Goal: Information Seeking & Learning: Learn about a topic

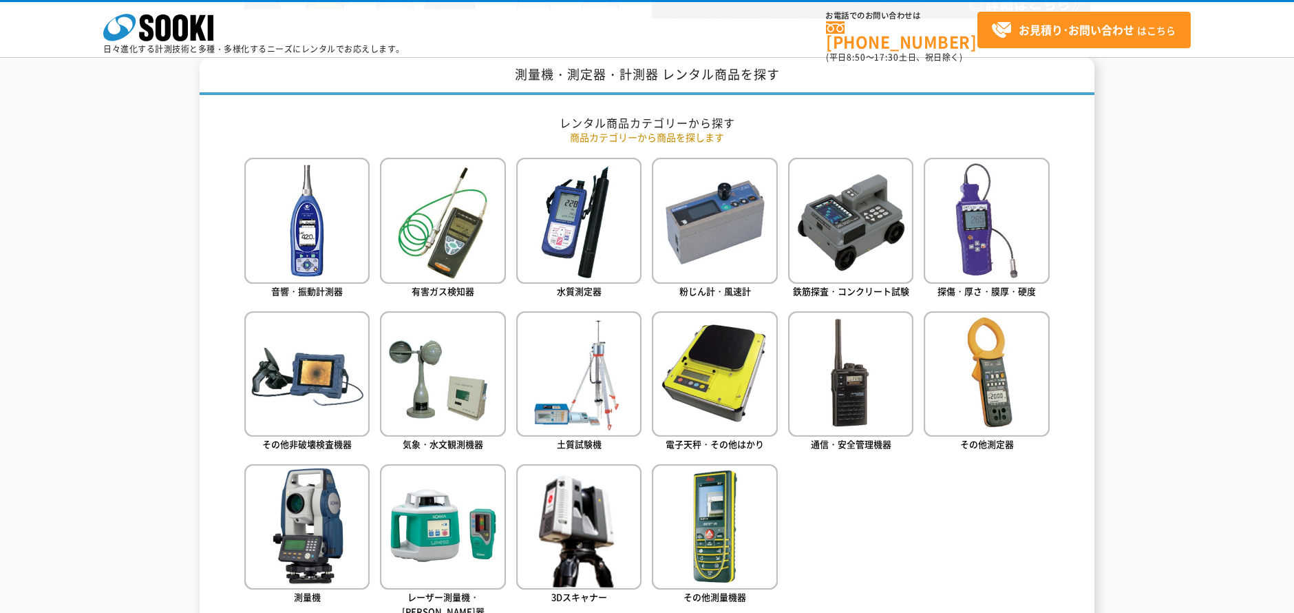
scroll to position [620, 0]
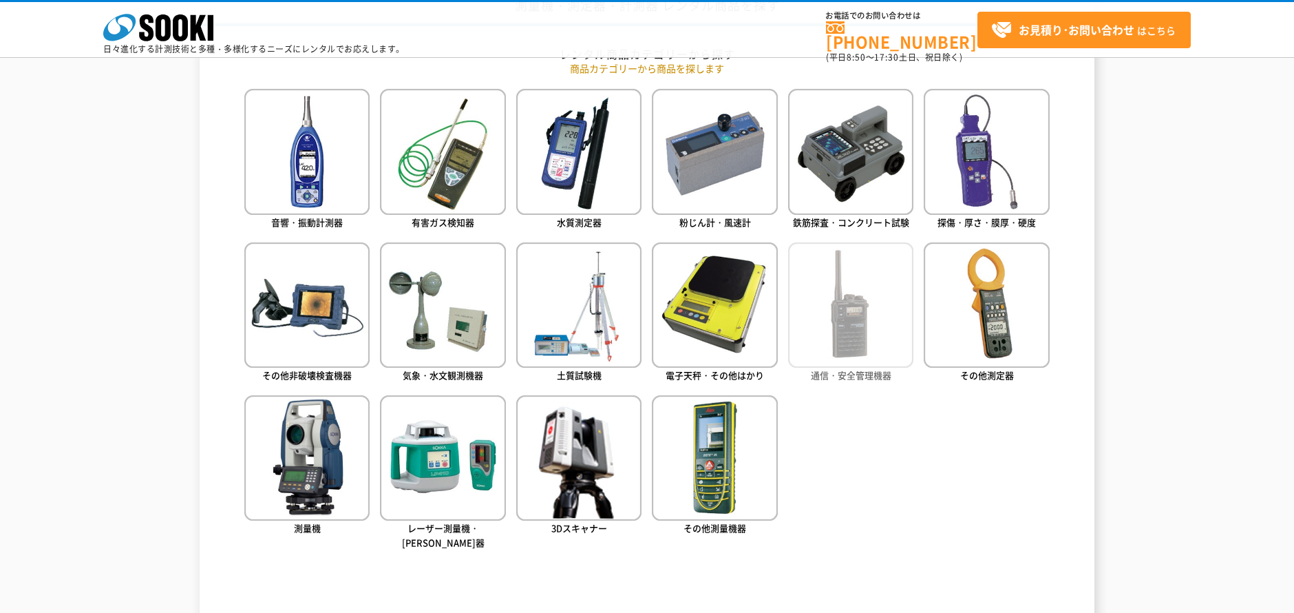
click at [864, 321] on img at bounding box center [850, 304] width 125 height 125
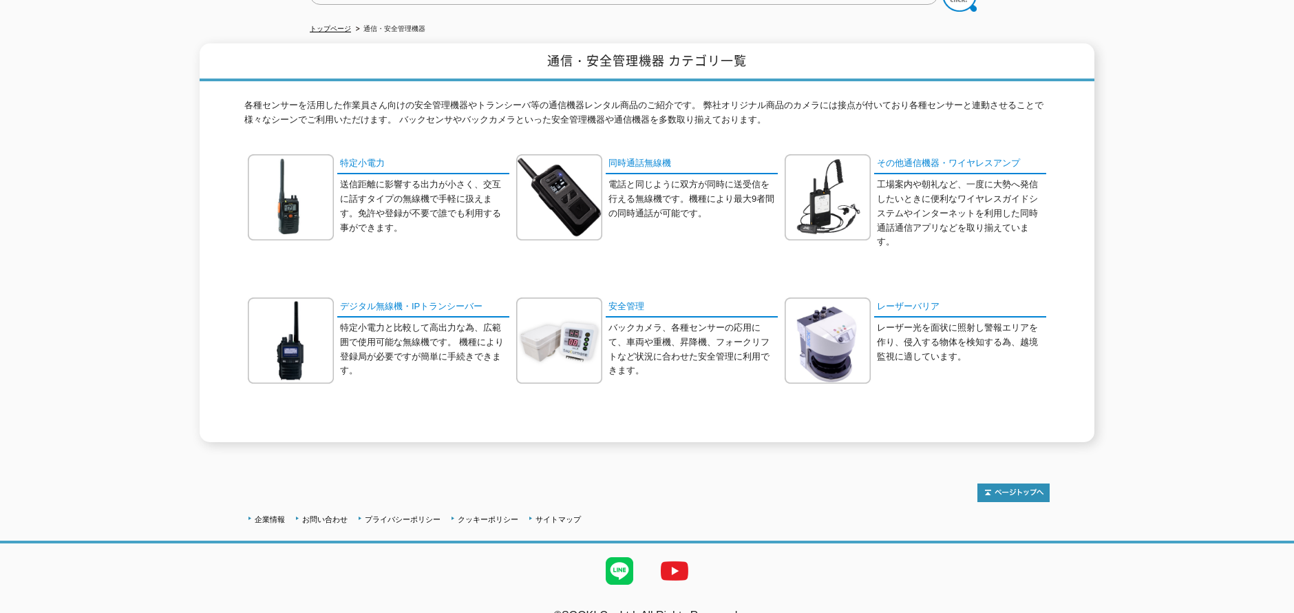
scroll to position [156, 0]
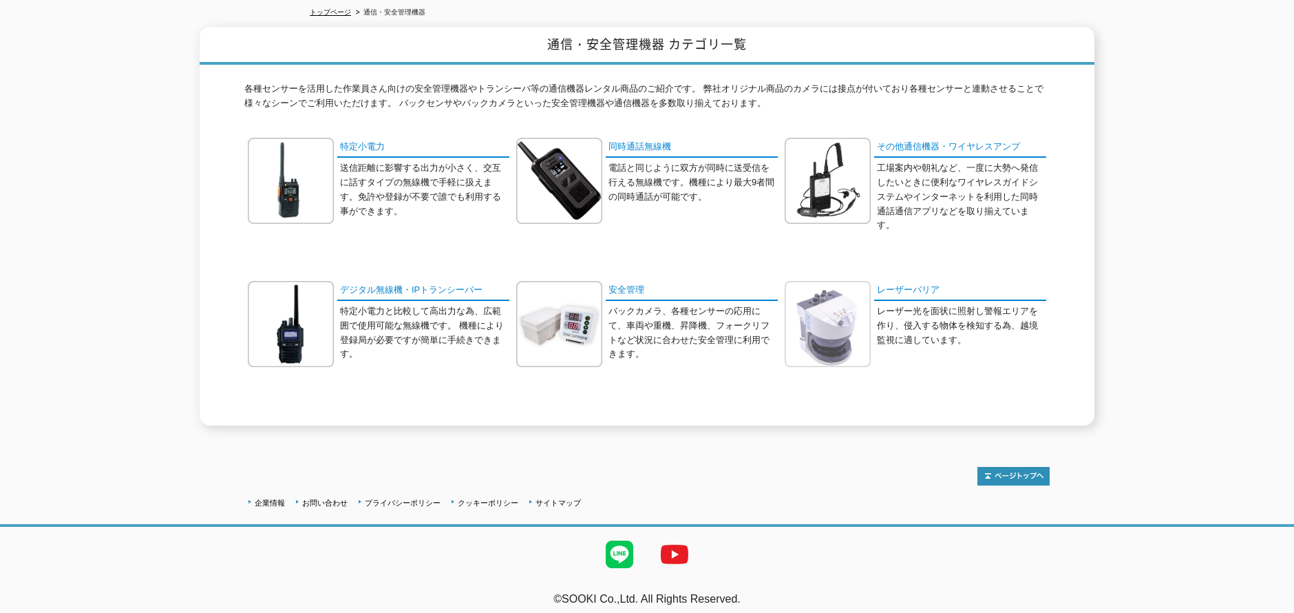
click at [856, 291] on img at bounding box center [828, 324] width 86 height 86
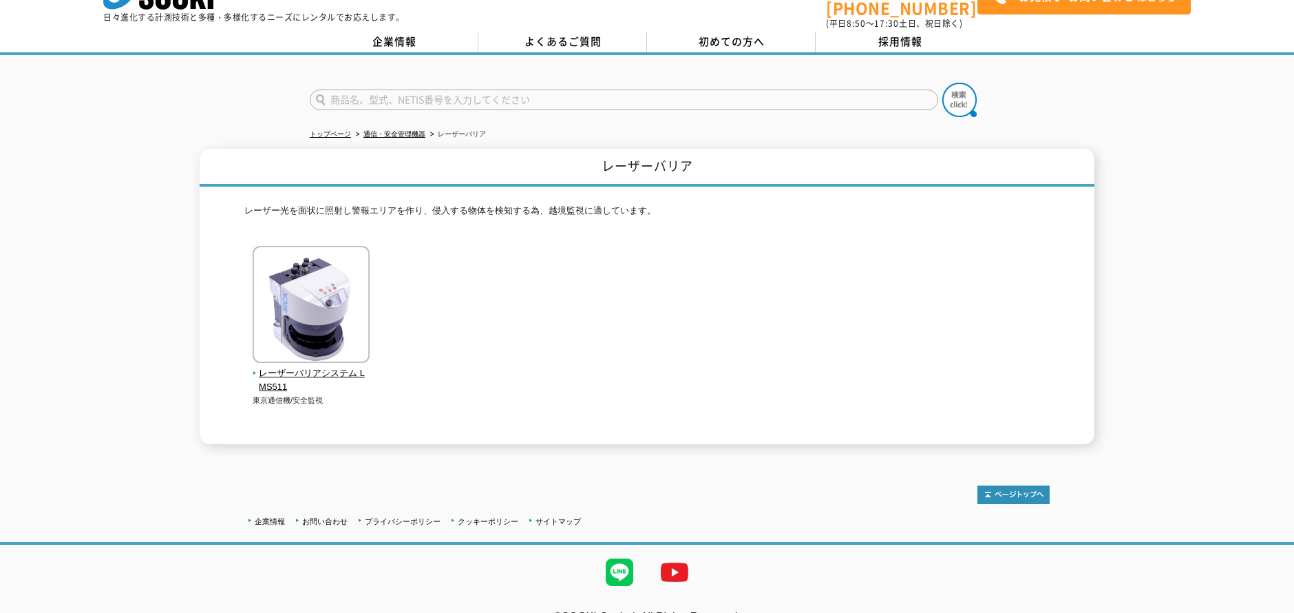
scroll to position [52, 0]
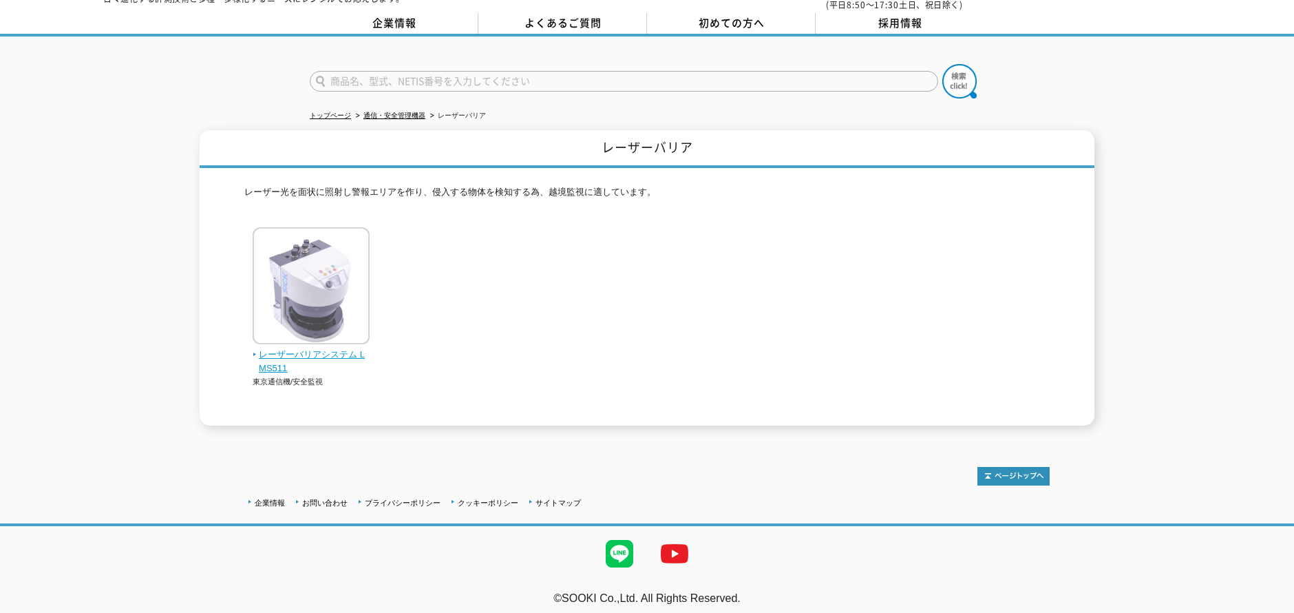
click at [305, 349] on span "レーザーバリアシステム LMS511" at bounding box center [312, 362] width 118 height 29
click at [308, 306] on img at bounding box center [311, 287] width 117 height 120
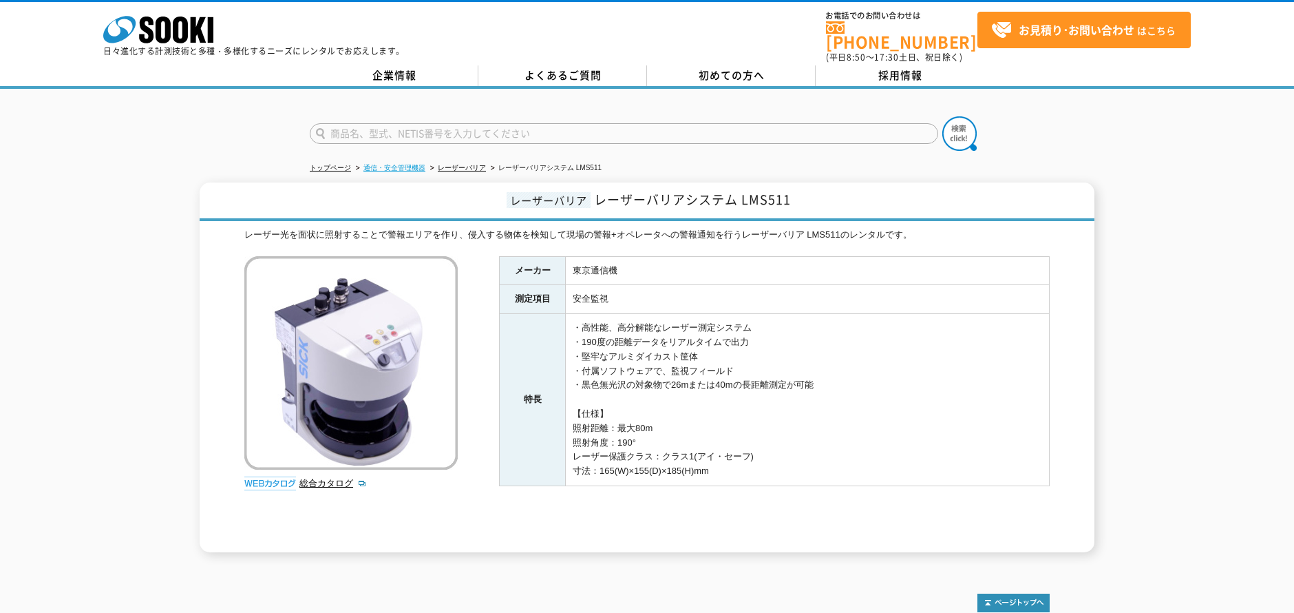
click at [408, 164] on link "通信・安全管理機器" at bounding box center [395, 168] width 62 height 8
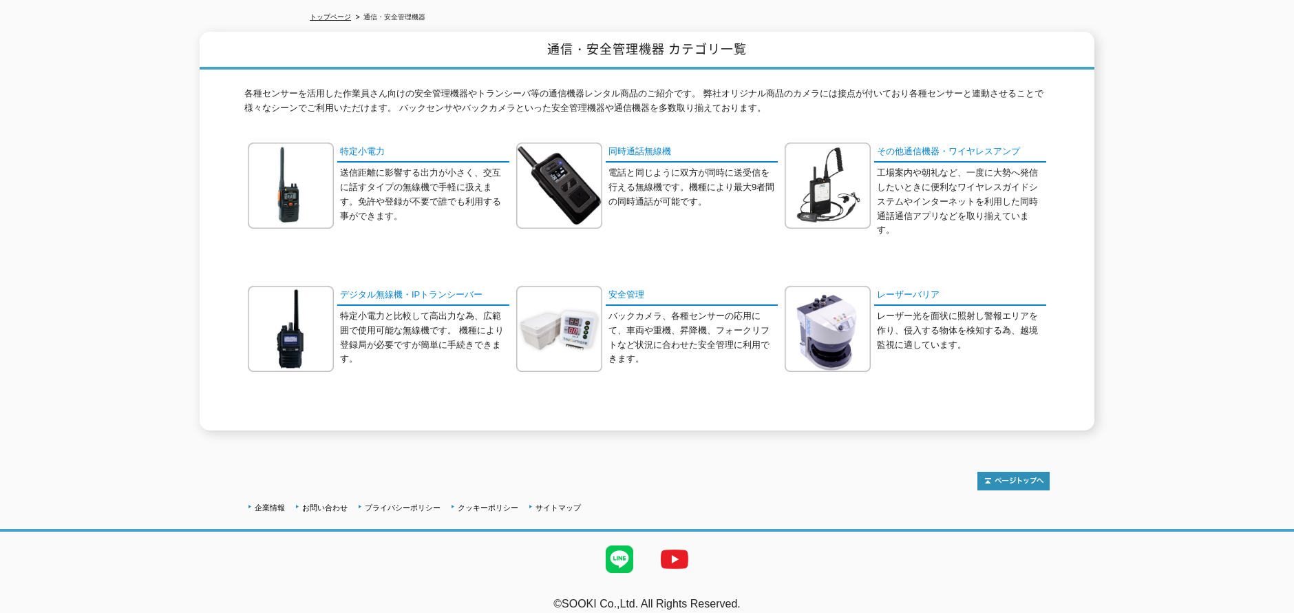
scroll to position [156, 0]
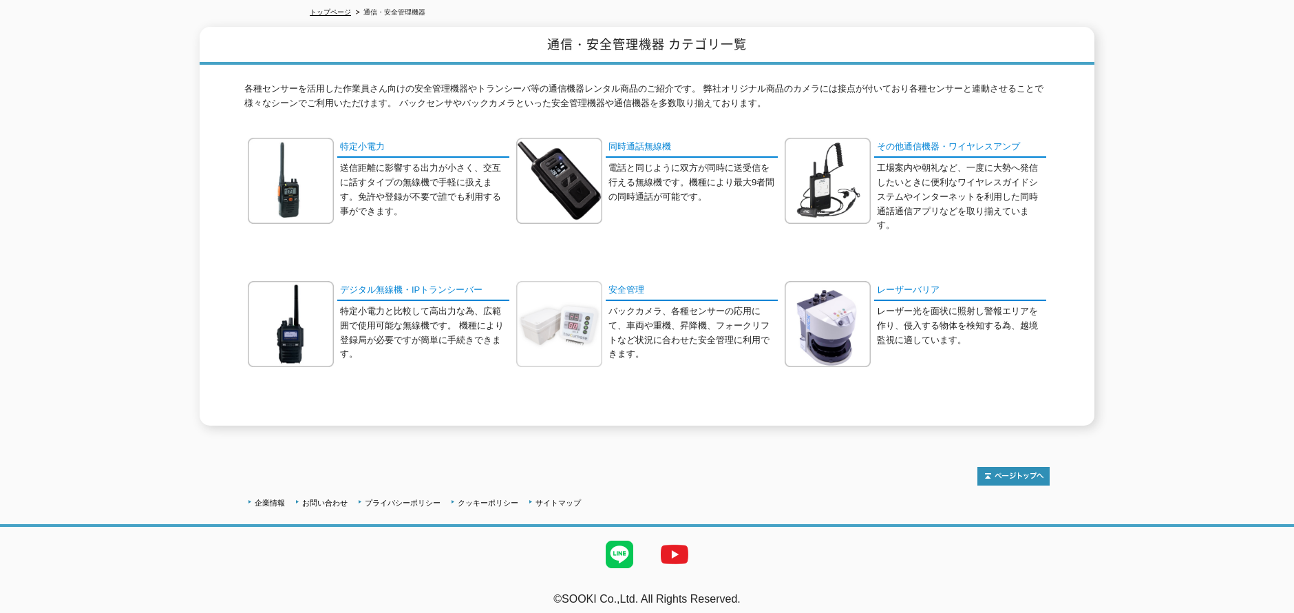
click at [562, 339] on img at bounding box center [559, 324] width 86 height 86
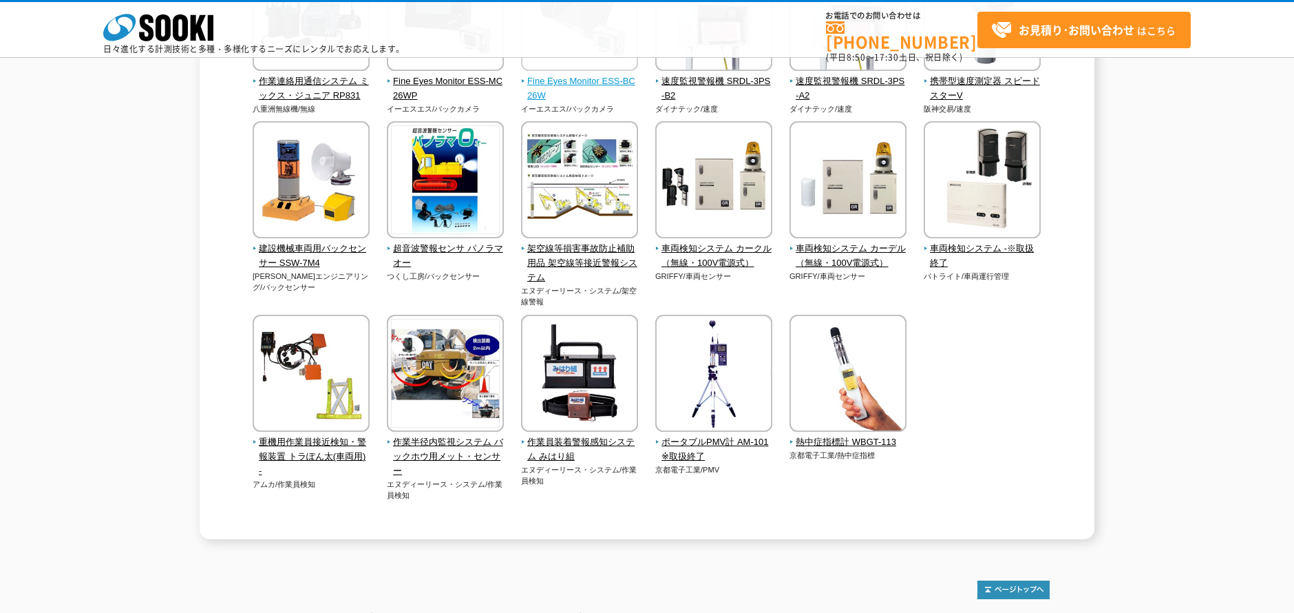
scroll to position [2685, 0]
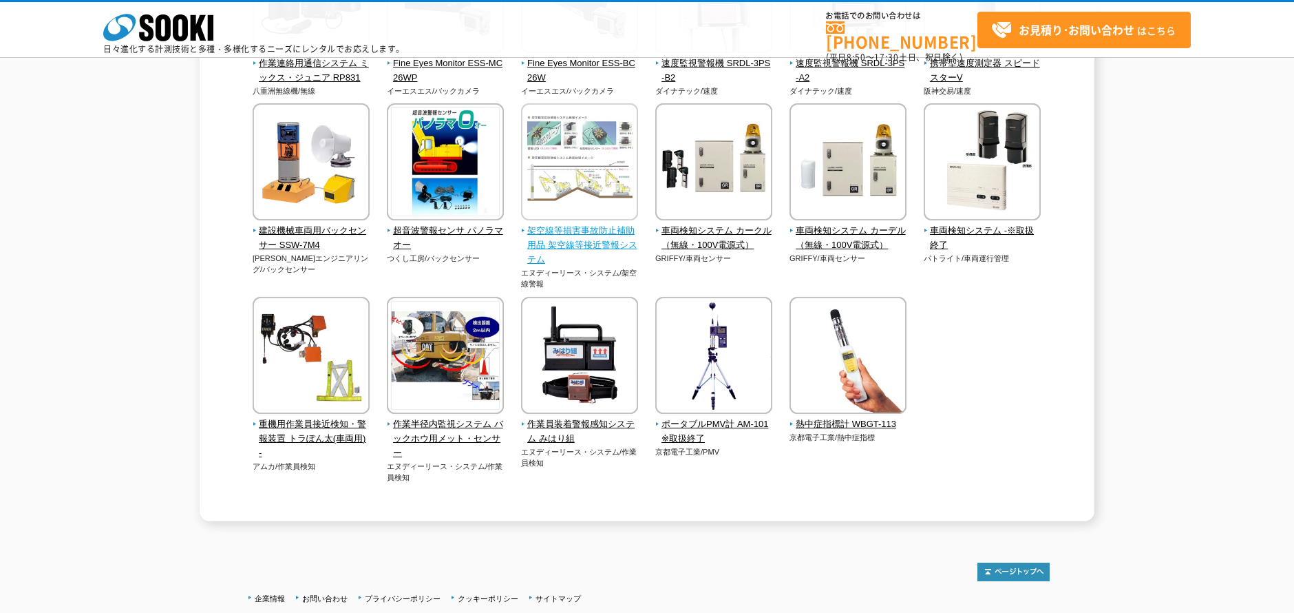
click at [589, 191] on img at bounding box center [579, 163] width 117 height 120
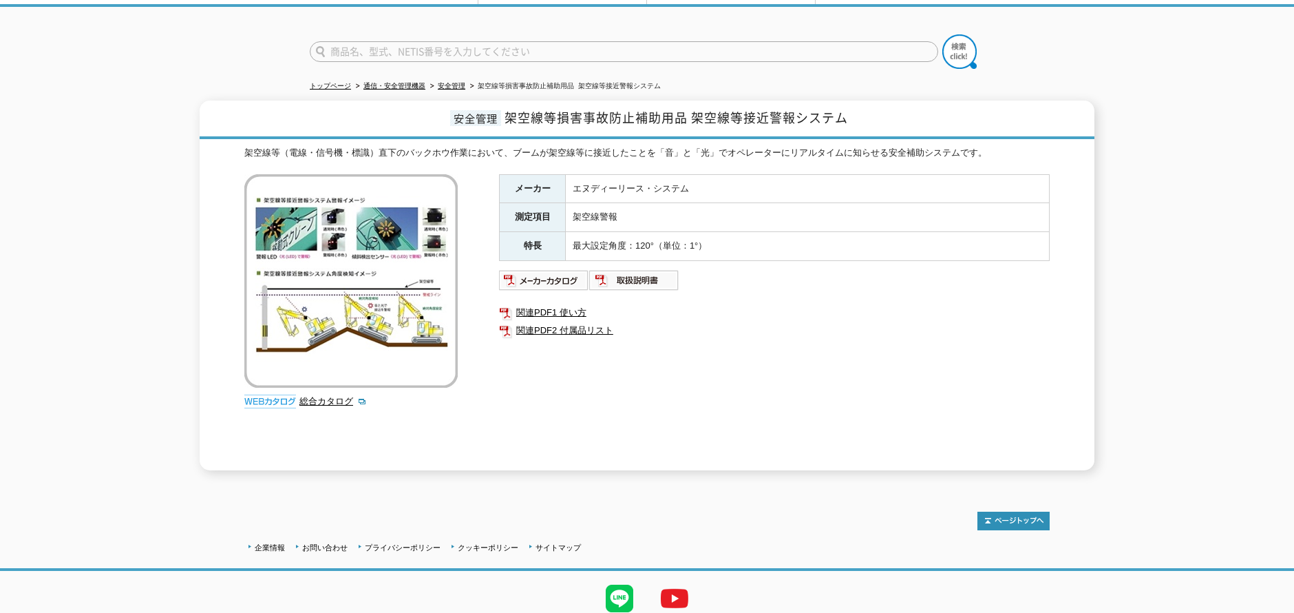
scroll to position [58, 0]
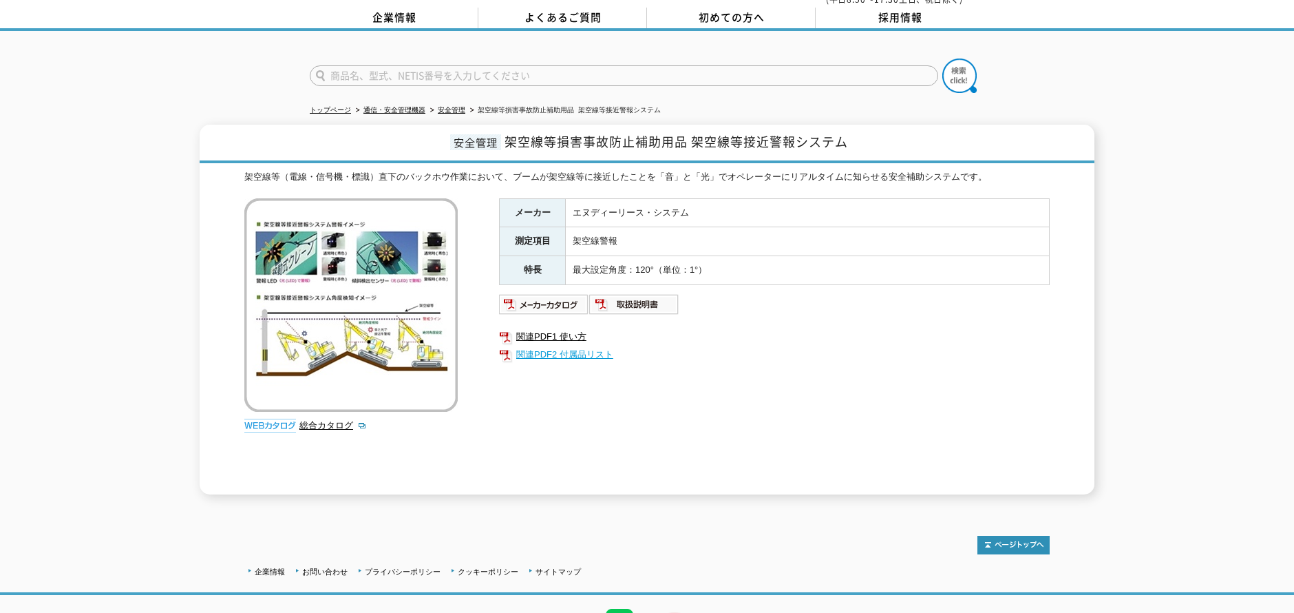
click at [589, 346] on link "関連PDF2 付属品リスト" at bounding box center [774, 355] width 551 height 18
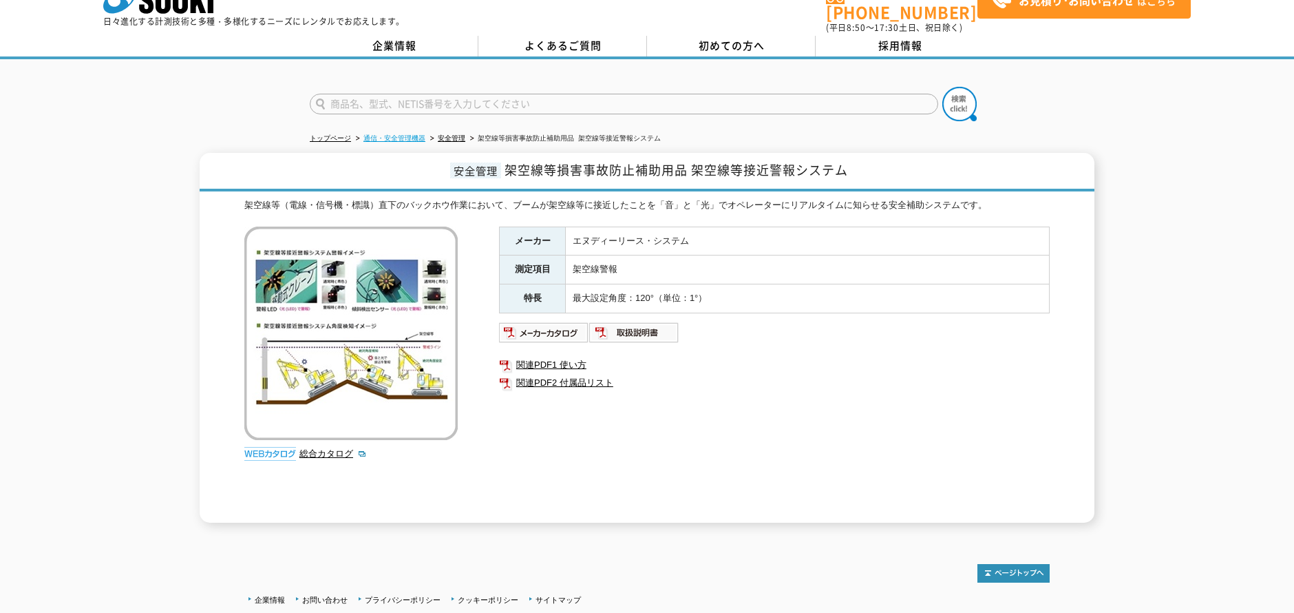
scroll to position [0, 0]
